Goal: Task Accomplishment & Management: Complete application form

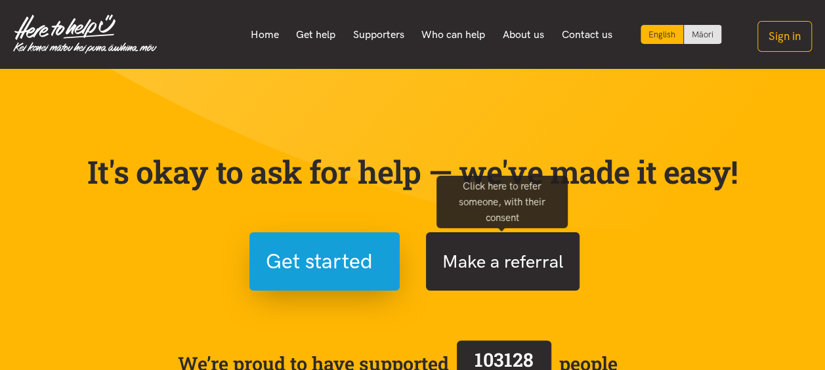
click at [528, 253] on button "Make a referral" at bounding box center [503, 261] width 154 height 58
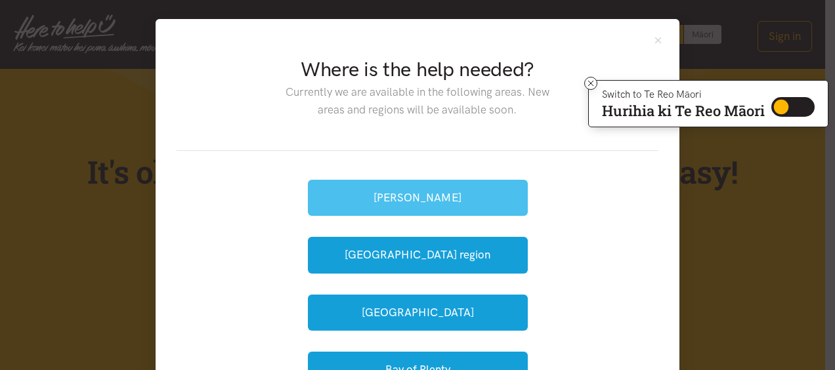
click at [455, 200] on button "[PERSON_NAME]" at bounding box center [418, 198] width 220 height 36
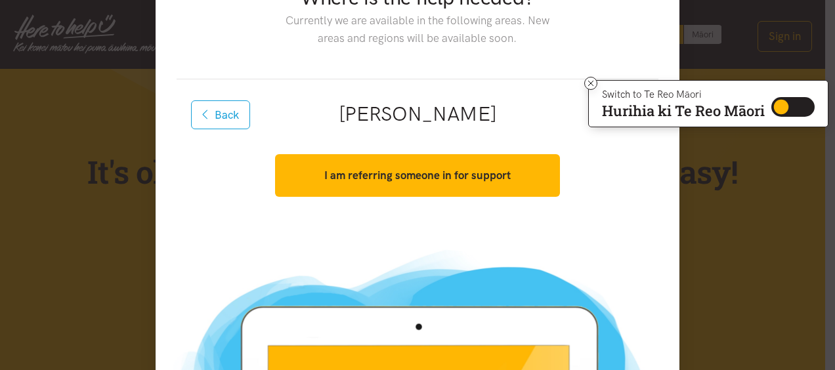
scroll to position [72, 0]
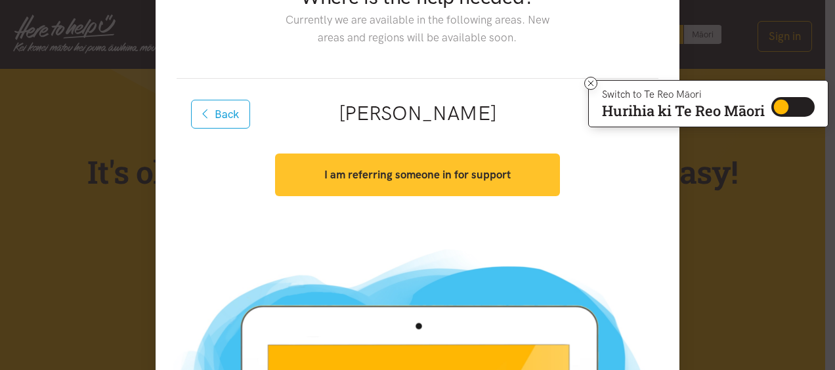
click at [432, 177] on strong "I am referring someone in for support" at bounding box center [417, 174] width 186 height 13
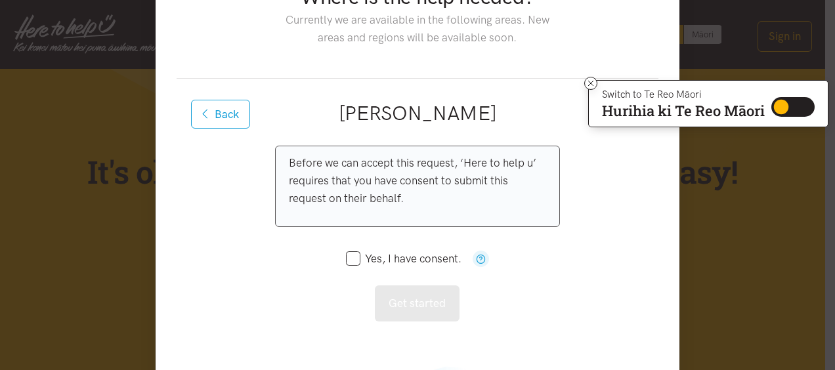
click at [348, 259] on input "Yes, I have consent." at bounding box center [404, 258] width 116 height 11
checkbox input "true"
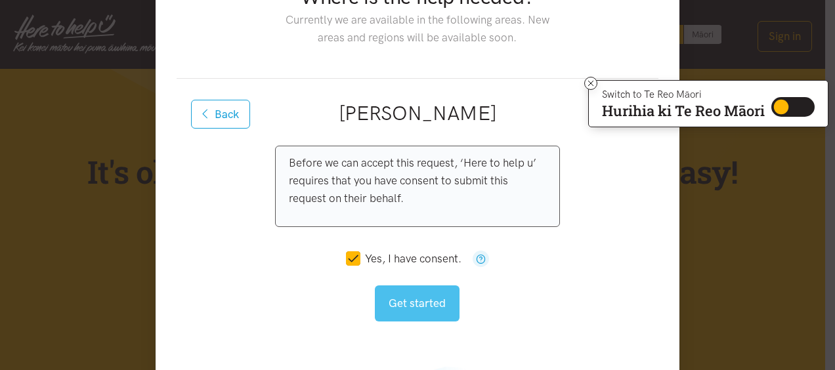
click at [416, 301] on button "Get started" at bounding box center [417, 304] width 85 height 36
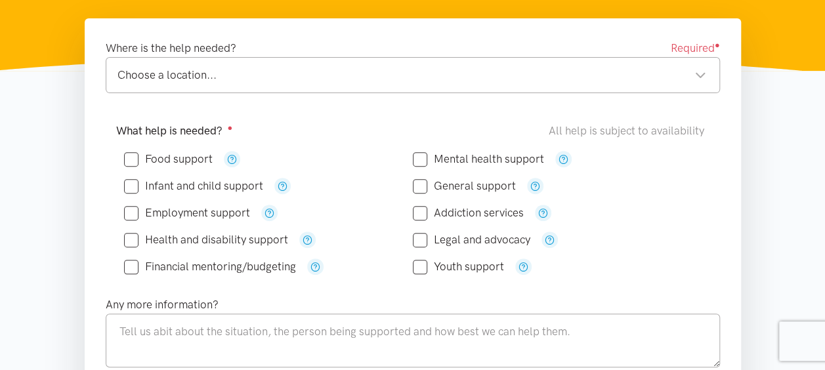
scroll to position [206, 0]
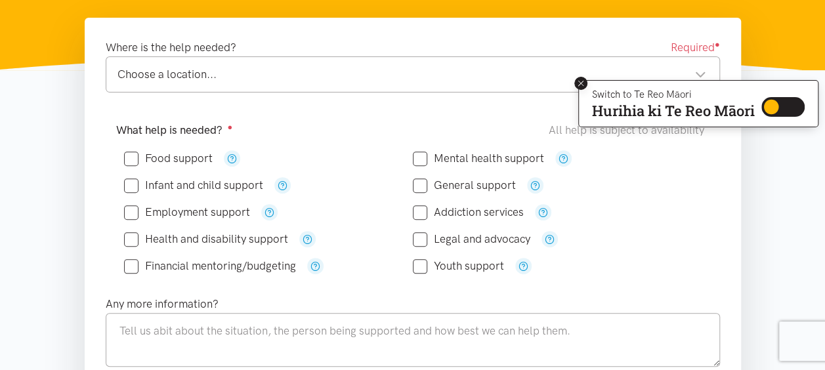
click at [579, 83] on icon at bounding box center [581, 83] width 5 height 5
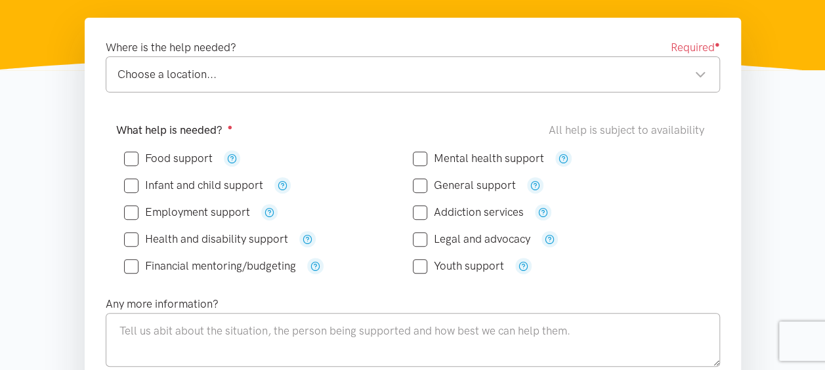
click at [579, 83] on div "Choose a location... Choose a location..." at bounding box center [413, 74] width 615 height 36
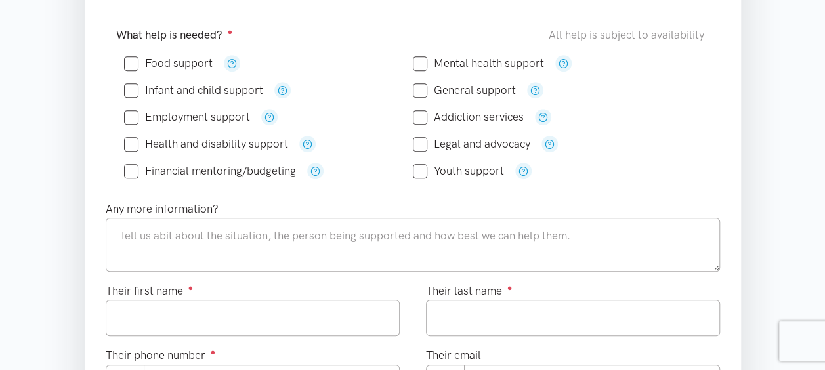
scroll to position [297, 0]
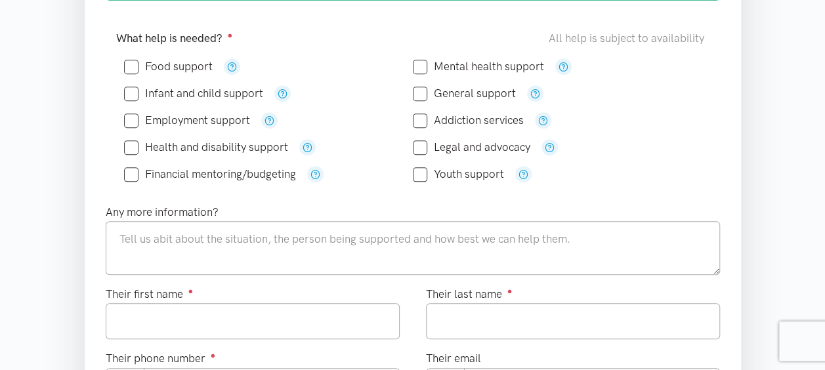
click at [131, 64] on input "Food support" at bounding box center [168, 66] width 89 height 11
checkbox input "true"
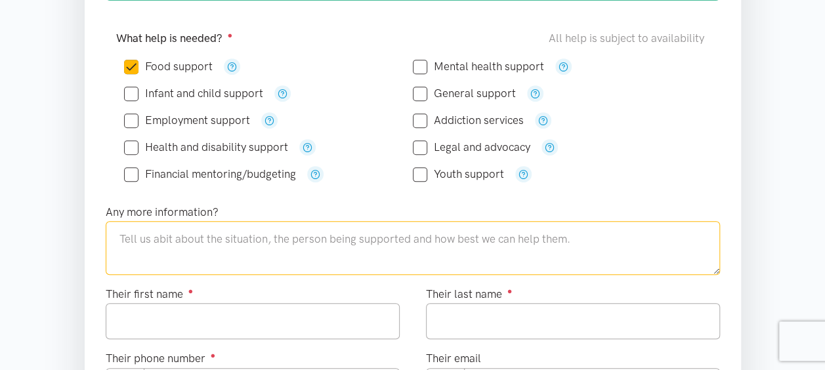
click at [252, 230] on textarea at bounding box center [413, 248] width 615 height 54
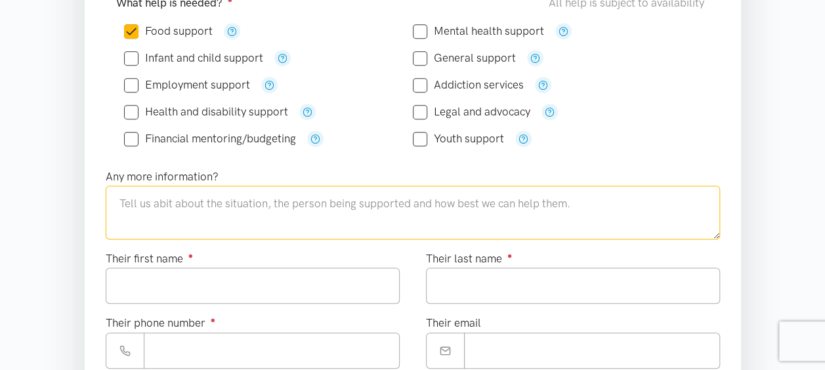
scroll to position [334, 0]
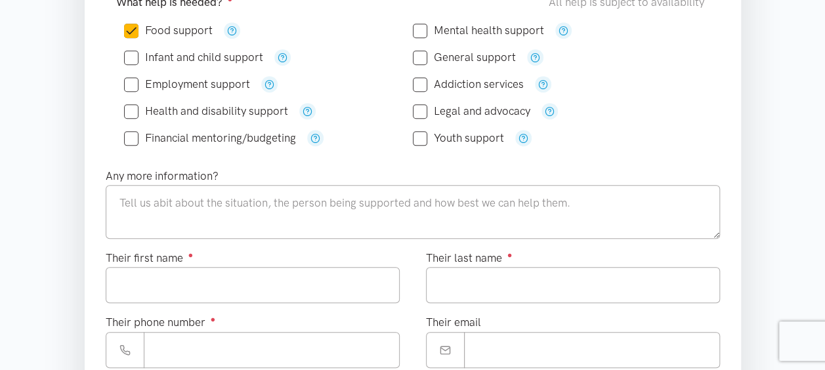
click at [137, 139] on input "Financial mentoring/budgeting" at bounding box center [210, 138] width 172 height 11
checkbox input "true"
click at [130, 66] on div "Infant and child support" at bounding box center [268, 57] width 289 height 27
click at [126, 59] on input "Infant and child support" at bounding box center [193, 57] width 139 height 11
checkbox input "true"
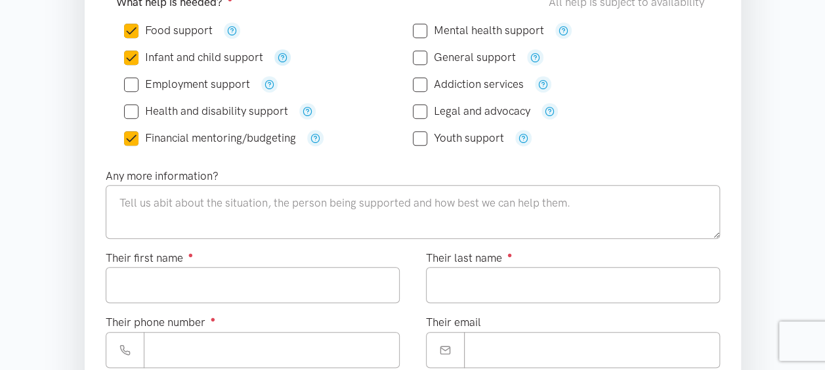
click at [284, 55] on icon "button" at bounding box center [283, 58] width 10 height 10
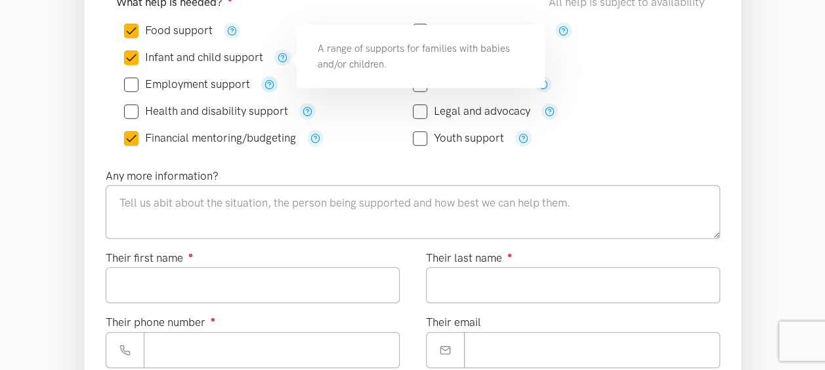
click at [265, 84] on icon "button" at bounding box center [270, 84] width 10 height 10
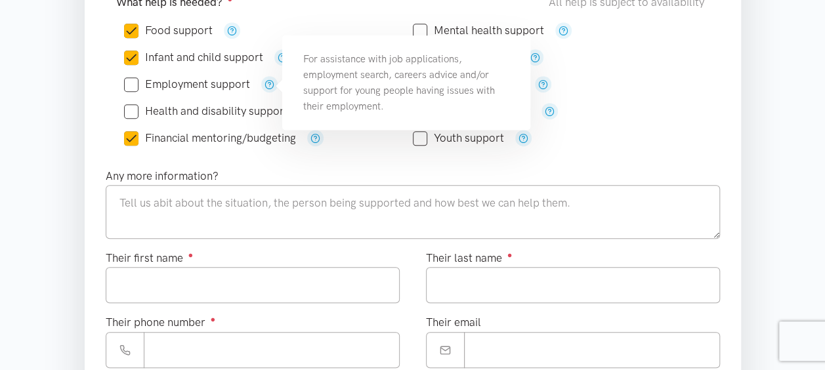
click at [129, 134] on input "Financial mentoring/budgeting" at bounding box center [210, 138] width 172 height 11
checkbox input "false"
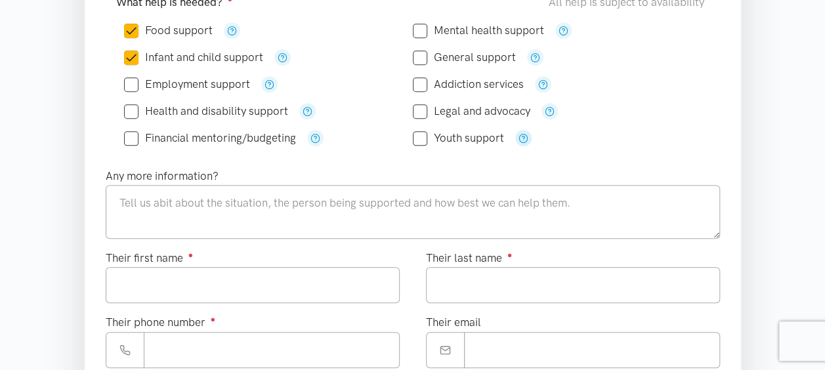
click at [519, 133] on icon "button" at bounding box center [524, 138] width 10 height 10
click at [513, 159] on div "What help is needed? ● All help is subject to availability Food support" at bounding box center [413, 76] width 641 height 181
click at [561, 22] on button "button" at bounding box center [564, 30] width 16 height 16
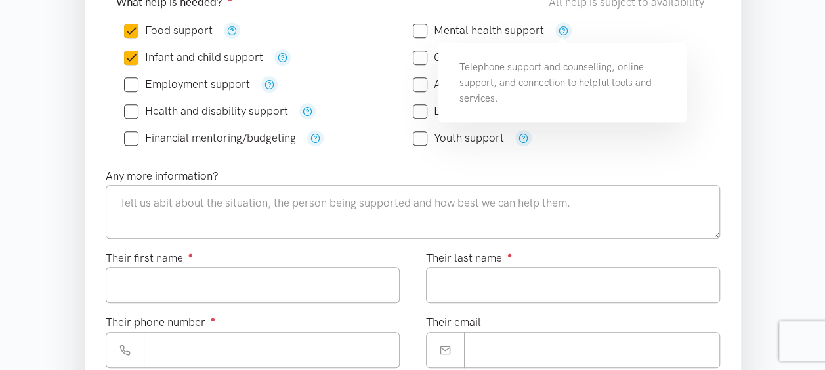
click at [653, 138] on div "Youth support" at bounding box center [557, 138] width 289 height 16
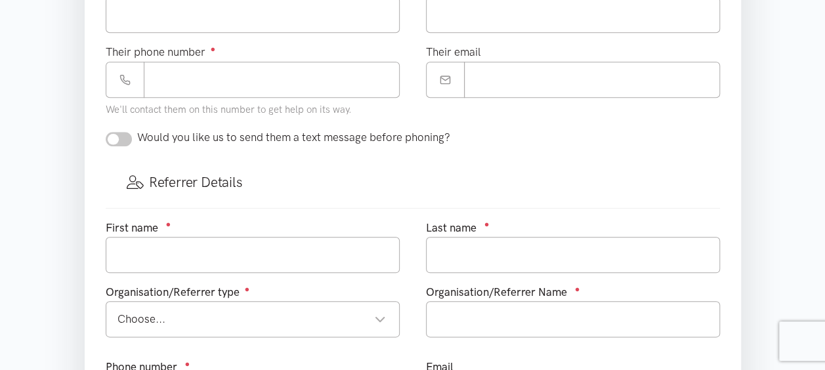
scroll to position [605, 0]
click at [643, 98] on div "Their email" at bounding box center [573, 85] width 320 height 85
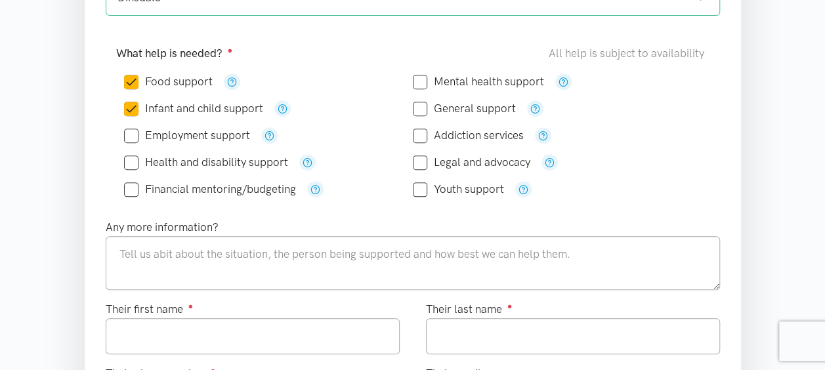
scroll to position [282, 0]
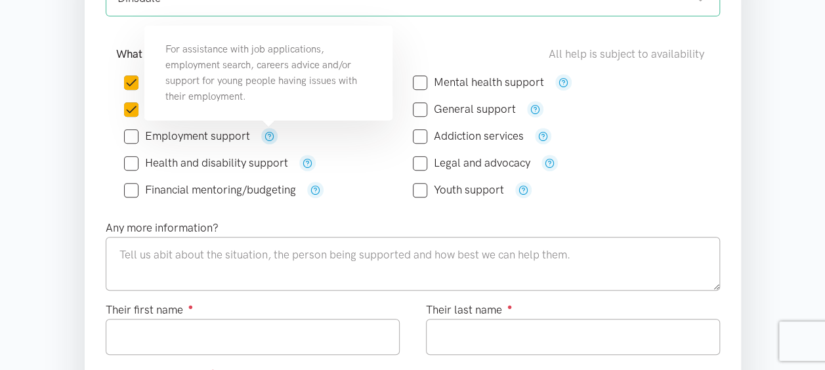
click at [268, 137] on icon "button" at bounding box center [270, 136] width 10 height 10
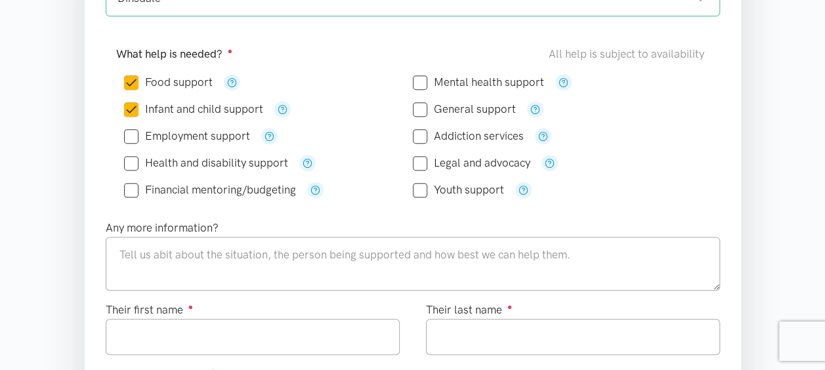
click at [360, 137] on div "Employment support" at bounding box center [268, 136] width 289 height 16
click at [133, 81] on input "Food support" at bounding box center [168, 82] width 89 height 11
checkbox input "false"
click at [131, 108] on input "Infant and child support" at bounding box center [193, 109] width 139 height 11
checkbox input "false"
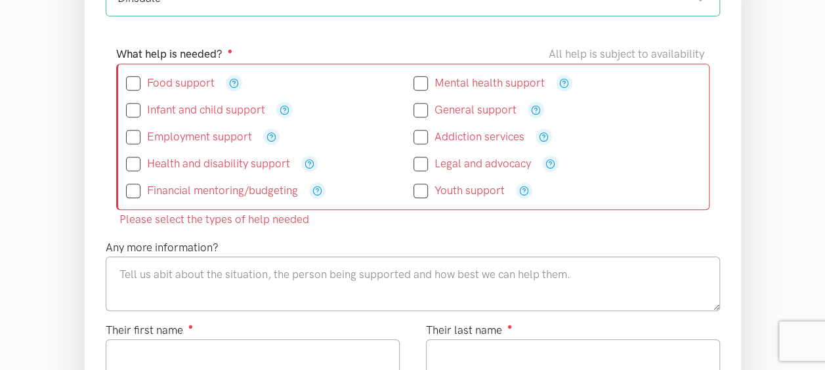
click at [487, 251] on div "Any more information?" at bounding box center [413, 275] width 641 height 72
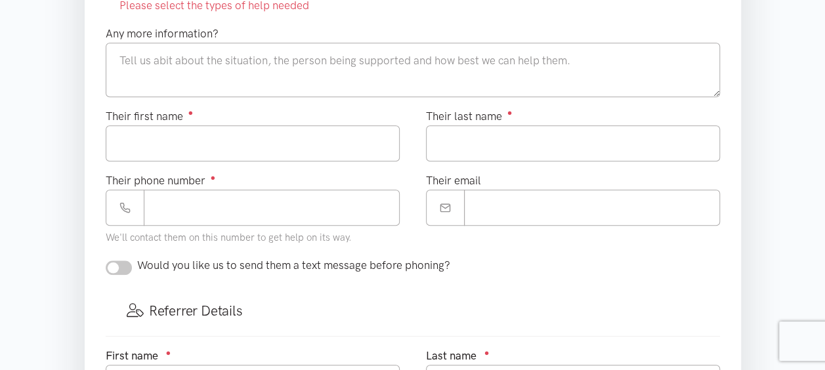
scroll to position [500, 0]
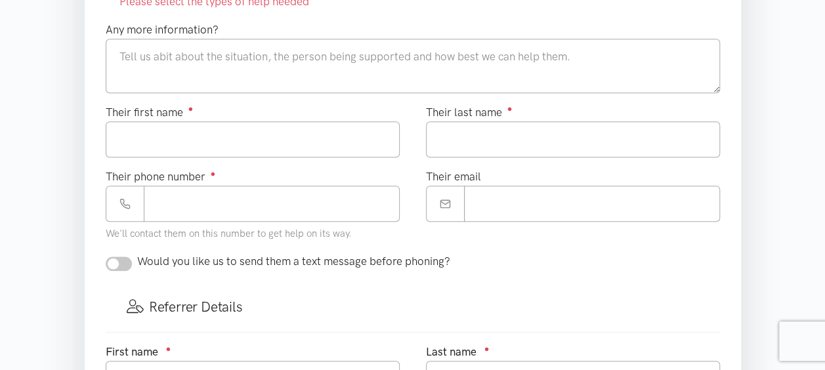
click at [479, 242] on div "Their email" at bounding box center [573, 210] width 320 height 85
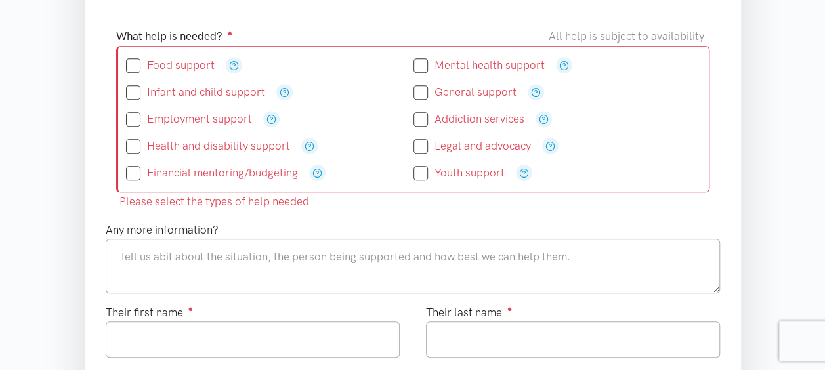
scroll to position [292, 0]
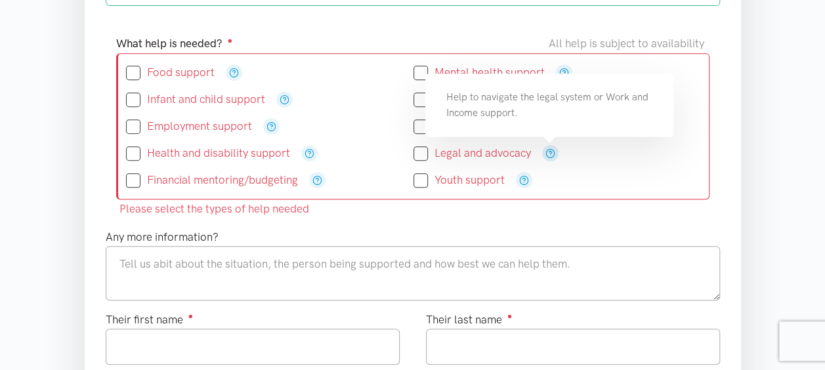
click at [547, 154] on icon "button" at bounding box center [551, 153] width 10 height 10
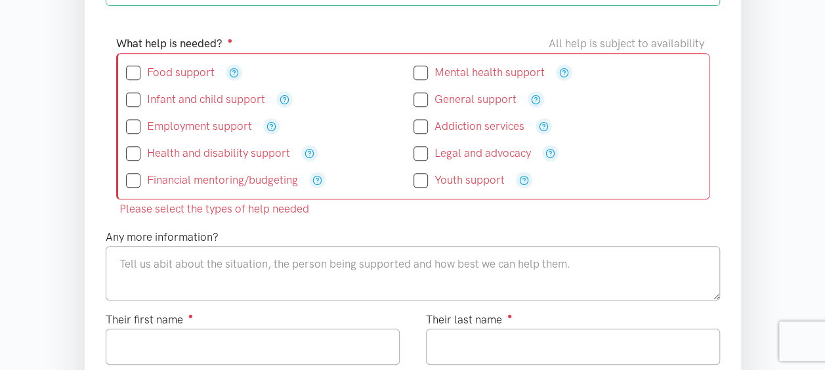
click at [592, 179] on div "Youth support" at bounding box center [558, 180] width 288 height 16
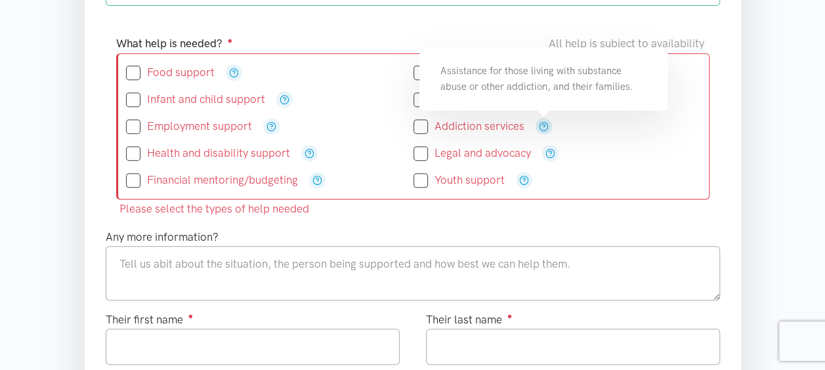
click at [549, 126] on button "button" at bounding box center [544, 126] width 16 height 16
click at [590, 158] on div "Legal and advocacy" at bounding box center [558, 153] width 288 height 16
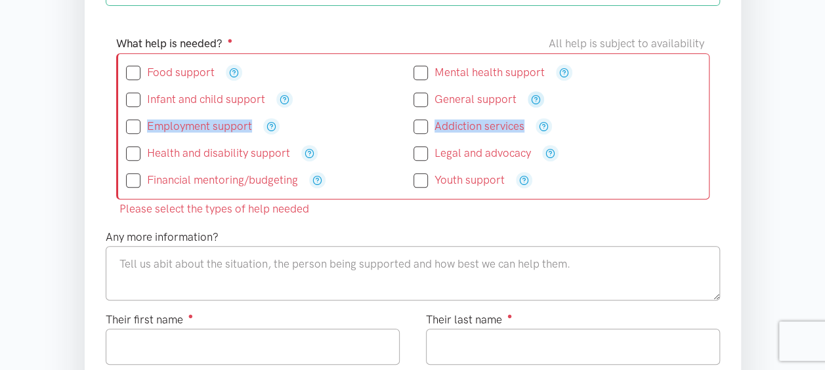
drag, startPoint x: 557, startPoint y: 113, endPoint x: 536, endPoint y: 95, distance: 27.9
click at [536, 95] on div "Food support" at bounding box center [413, 126] width 575 height 135
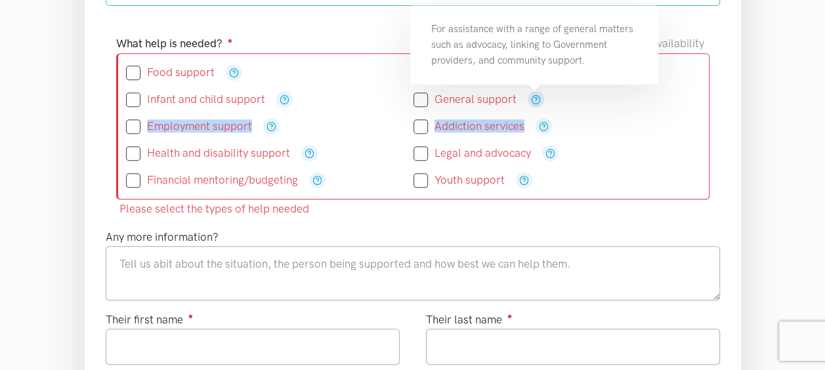
click at [536, 95] on icon "button" at bounding box center [536, 100] width 10 height 10
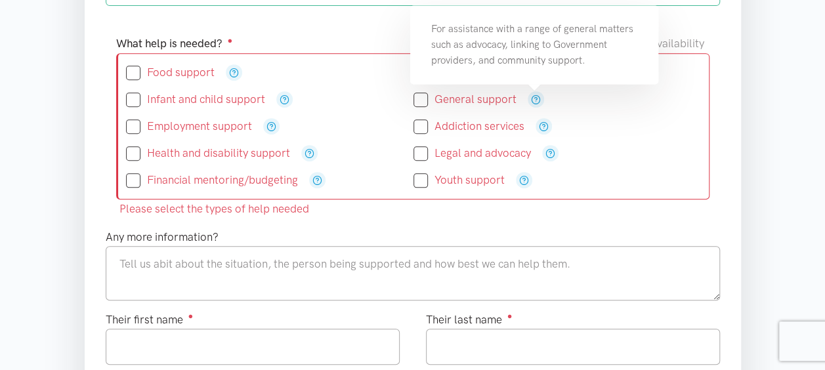
click at [590, 100] on div "General support" at bounding box center [558, 99] width 288 height 16
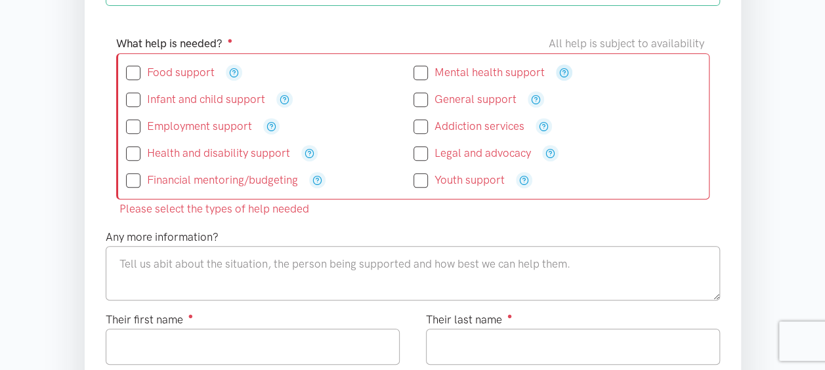
click at [567, 72] on icon "button" at bounding box center [564, 73] width 10 height 10
click at [584, 62] on div "Mental health support" at bounding box center [558, 72] width 288 height 27
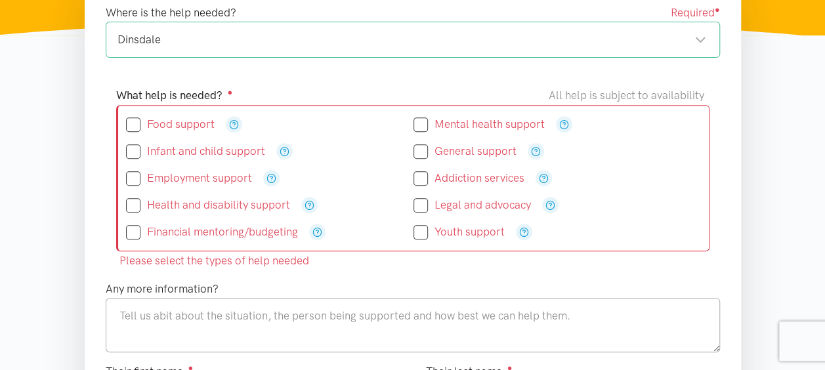
scroll to position [239, 0]
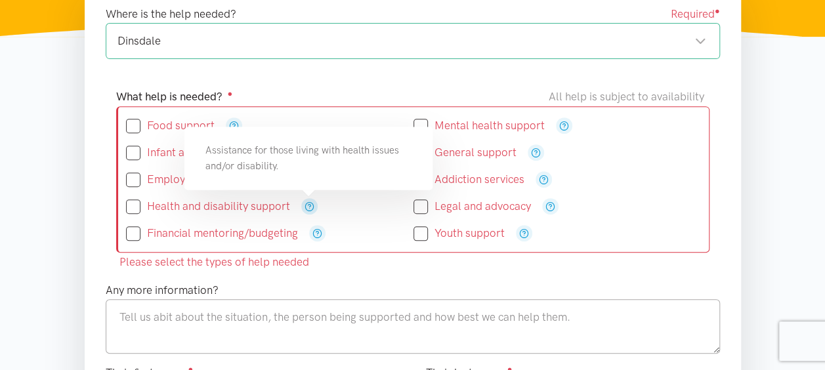
click at [307, 205] on icon "button" at bounding box center [310, 207] width 10 height 10
click at [347, 267] on div "What help is needed? ● All help is subject to availability Food support" at bounding box center [413, 179] width 620 height 183
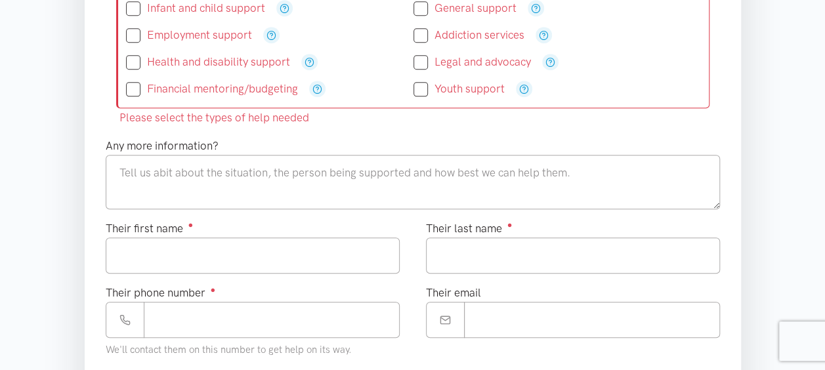
scroll to position [387, 0]
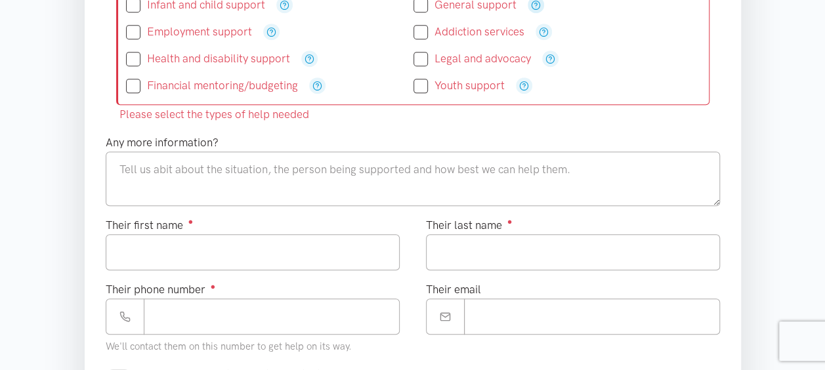
click at [536, 3] on icon "button" at bounding box center [536, 5] width 10 height 10
click at [758, 126] on section "Please select the types of help needed Where is the help needed? Required ● Din…" at bounding box center [412, 337] width 825 height 1003
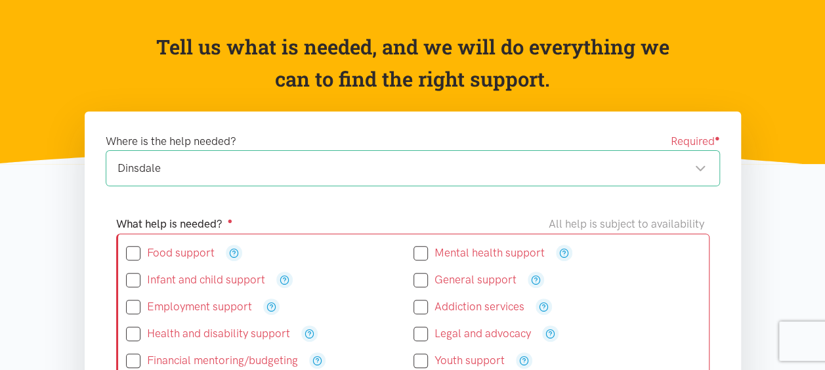
scroll to position [0, 0]
